Goal: Information Seeking & Learning: Learn about a topic

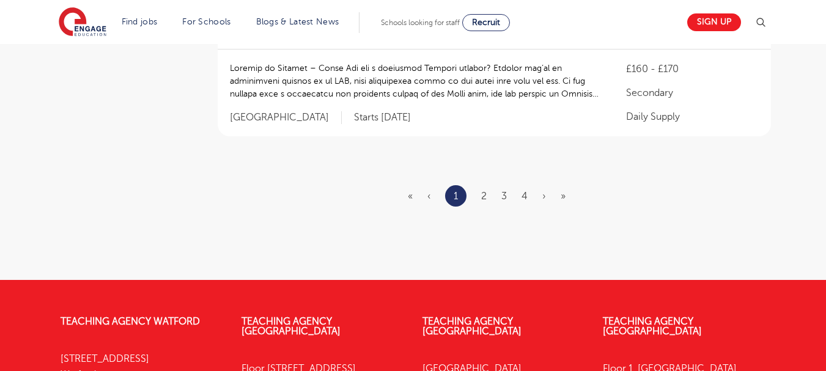
scroll to position [1651, 0]
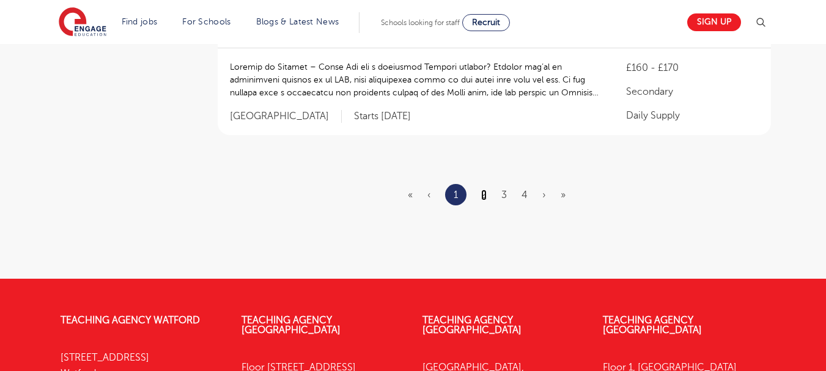
click at [486, 190] on link "2" at bounding box center [484, 195] width 6 height 11
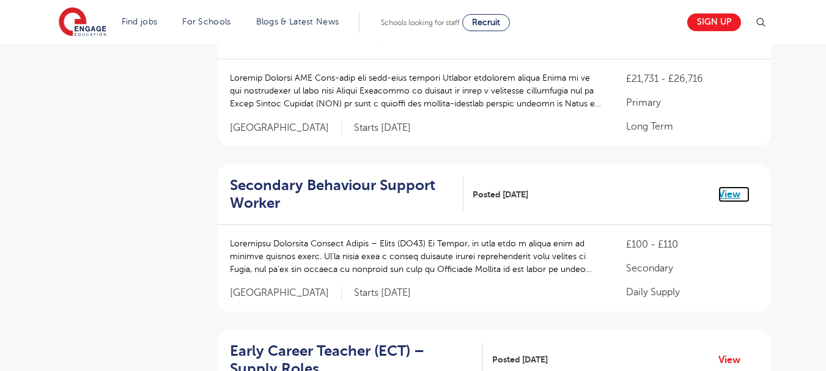
scroll to position [550, 0]
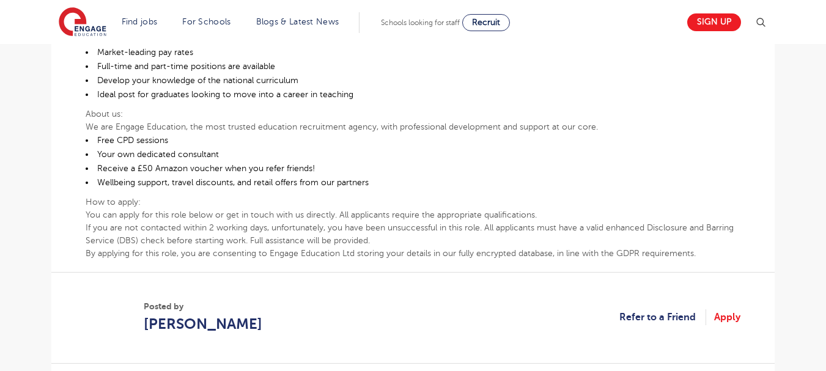
scroll to position [489, 0]
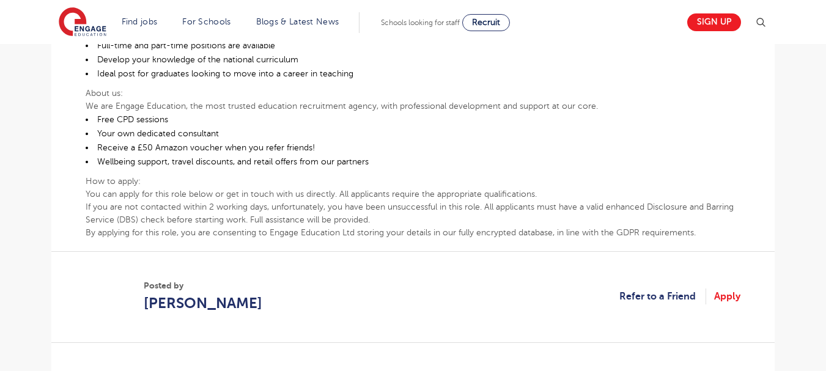
scroll to position [367, 0]
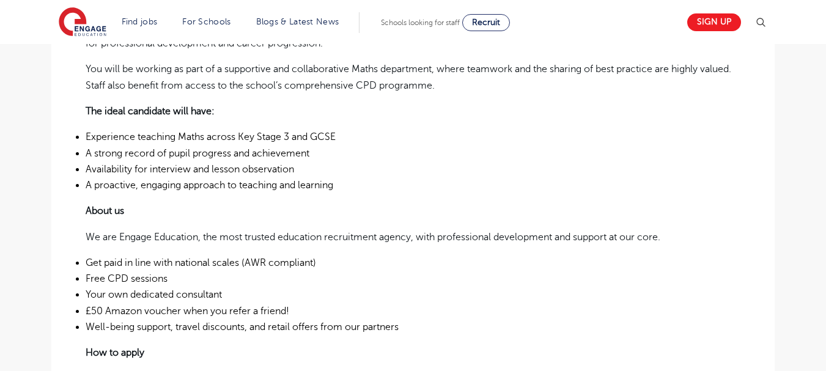
scroll to position [306, 0]
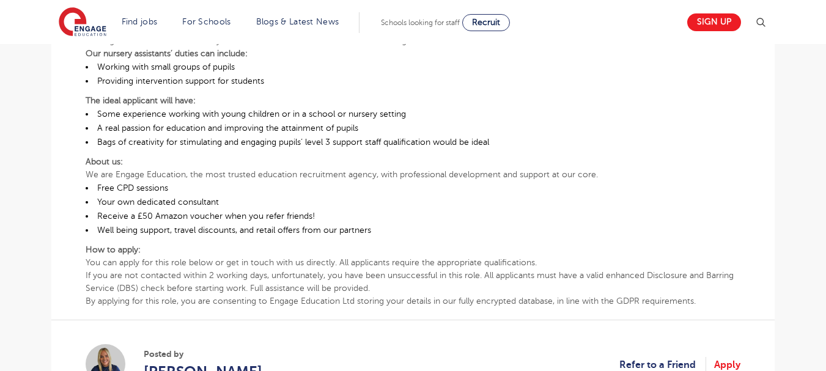
scroll to position [612, 0]
